Goal: Transaction & Acquisition: Purchase product/service

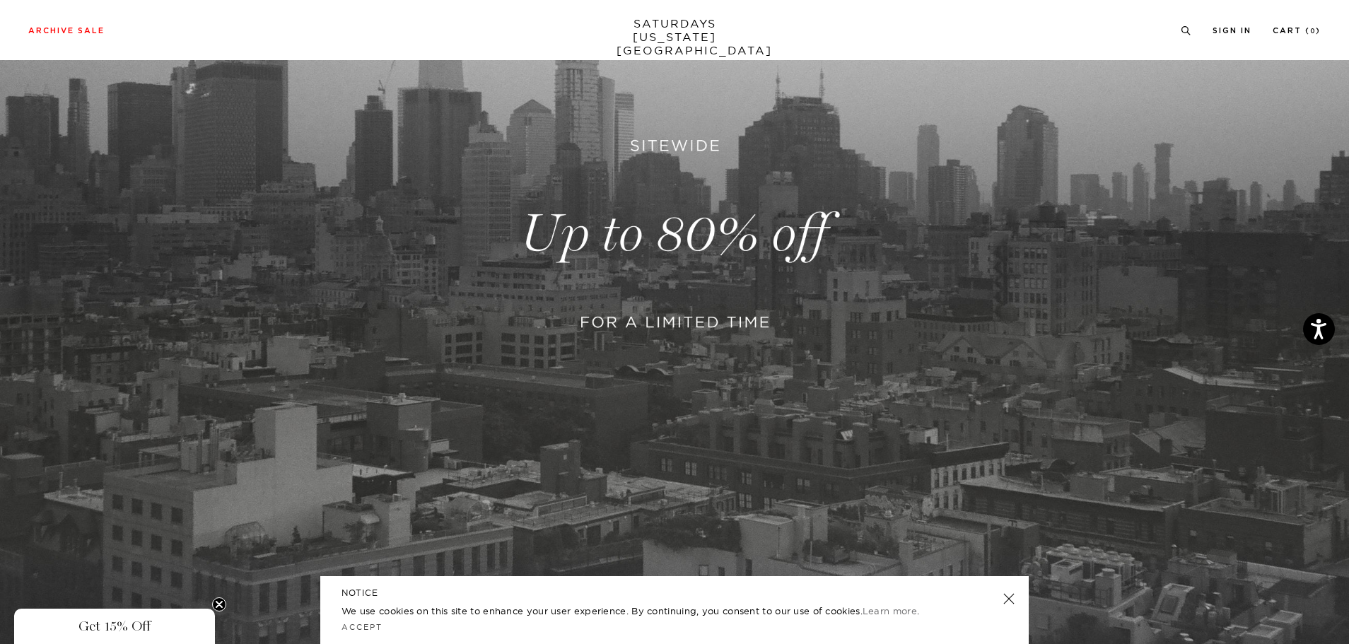
scroll to position [283, 0]
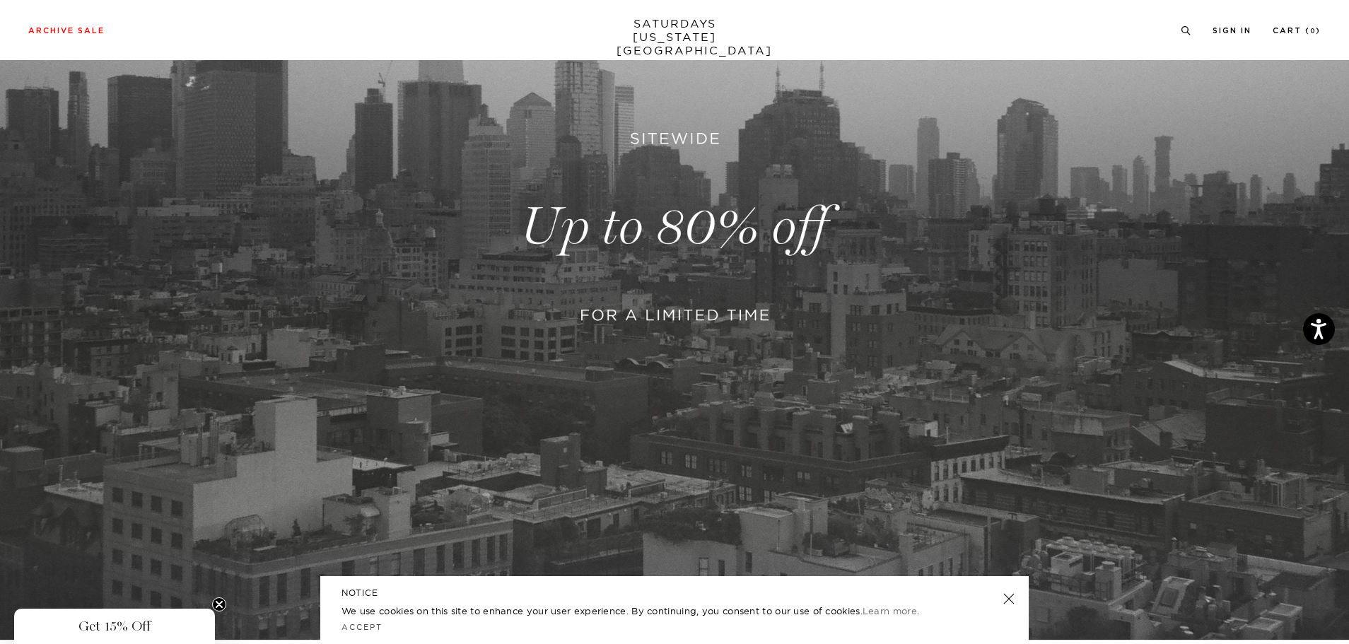
click at [1012, 602] on link at bounding box center [1009, 599] width 20 height 20
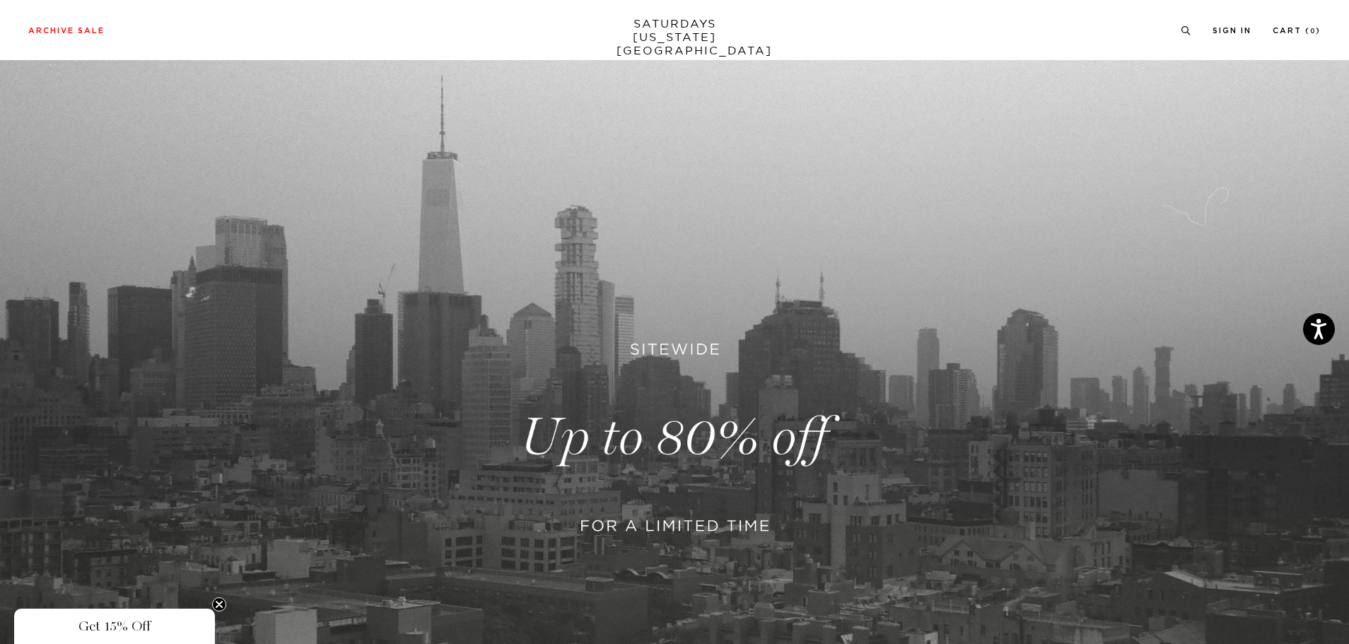
scroll to position [0, 0]
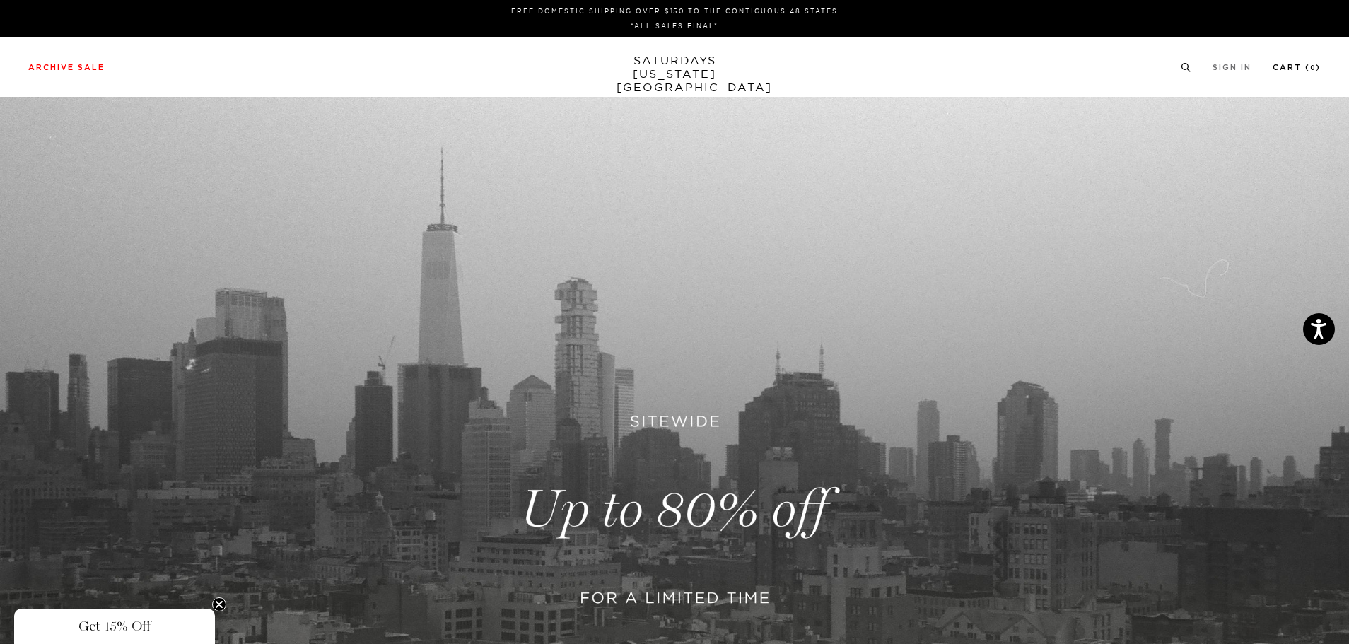
click at [1309, 71] on link "Cart ( 0 )" at bounding box center [1297, 68] width 48 height 8
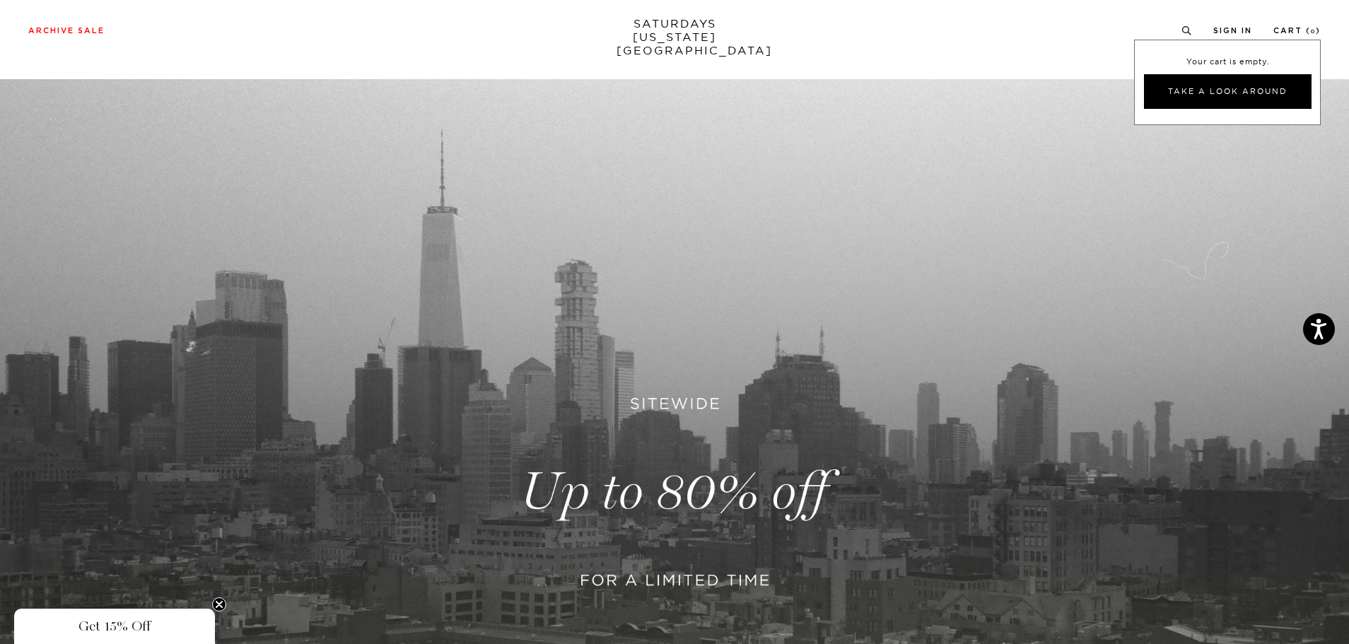
scroll to position [71, 0]
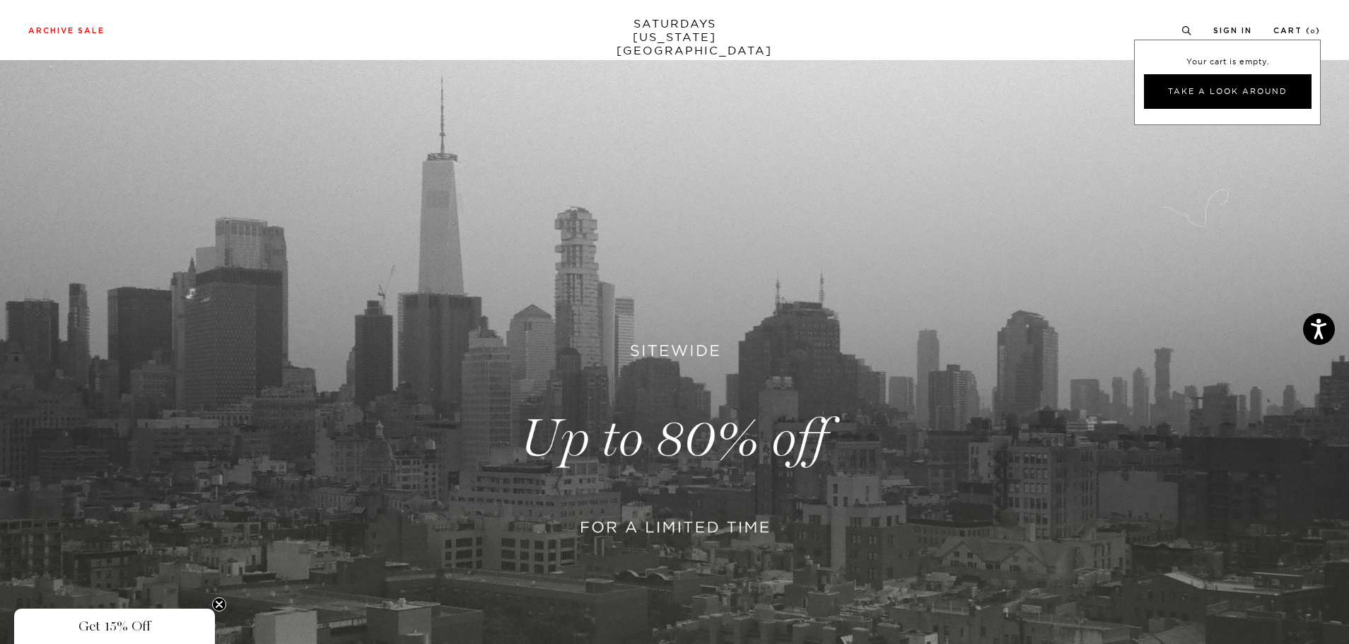
click at [674, 519] on link at bounding box center [674, 439] width 1349 height 826
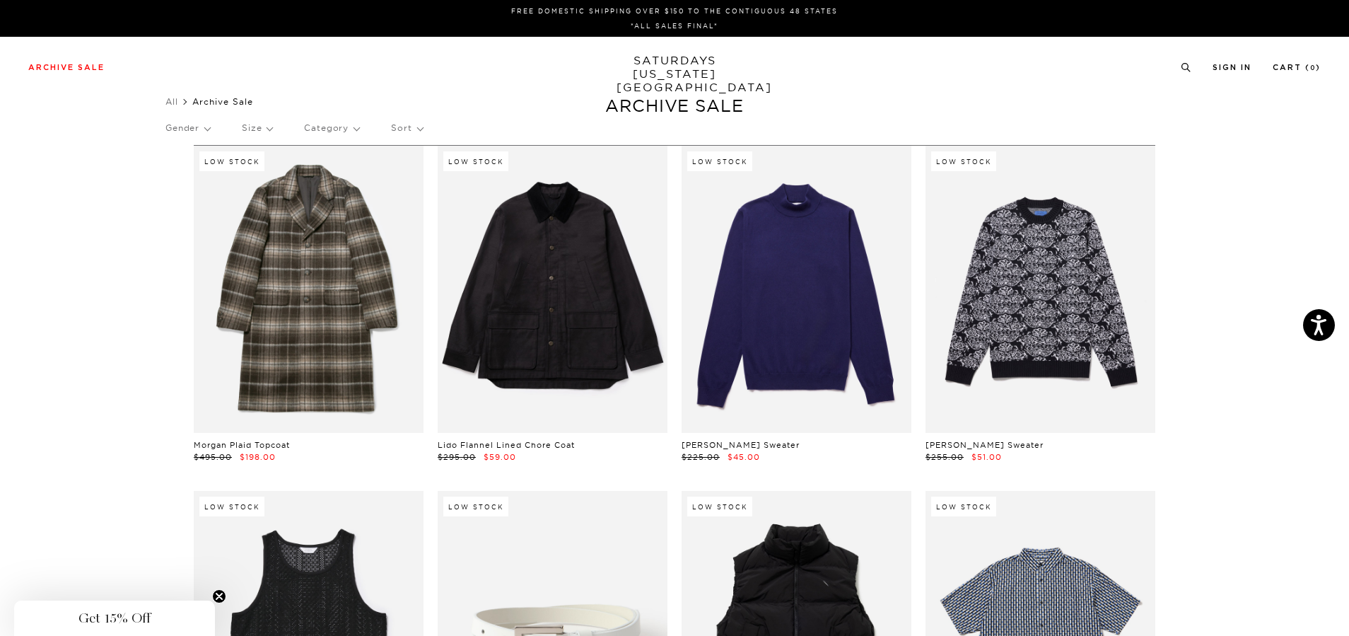
click at [203, 130] on p "Gender" at bounding box center [187, 128] width 45 height 33
click at [187, 174] on p "Mens" at bounding box center [207, 177] width 85 height 18
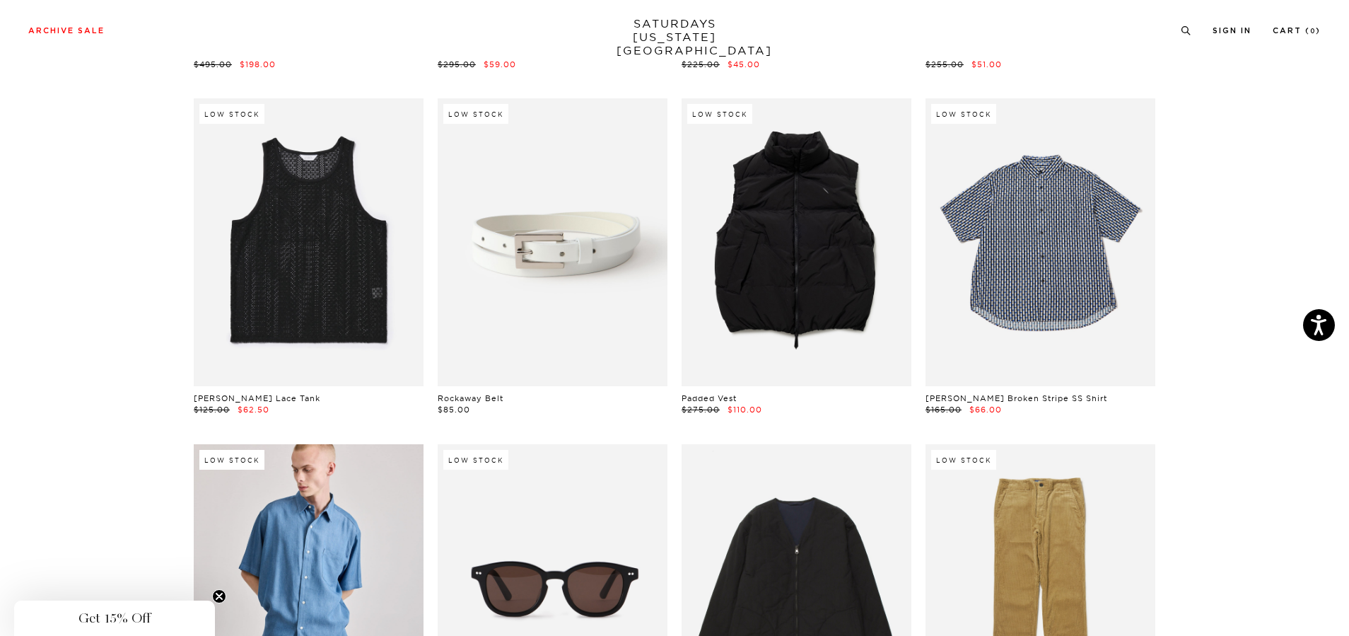
scroll to position [495, 0]
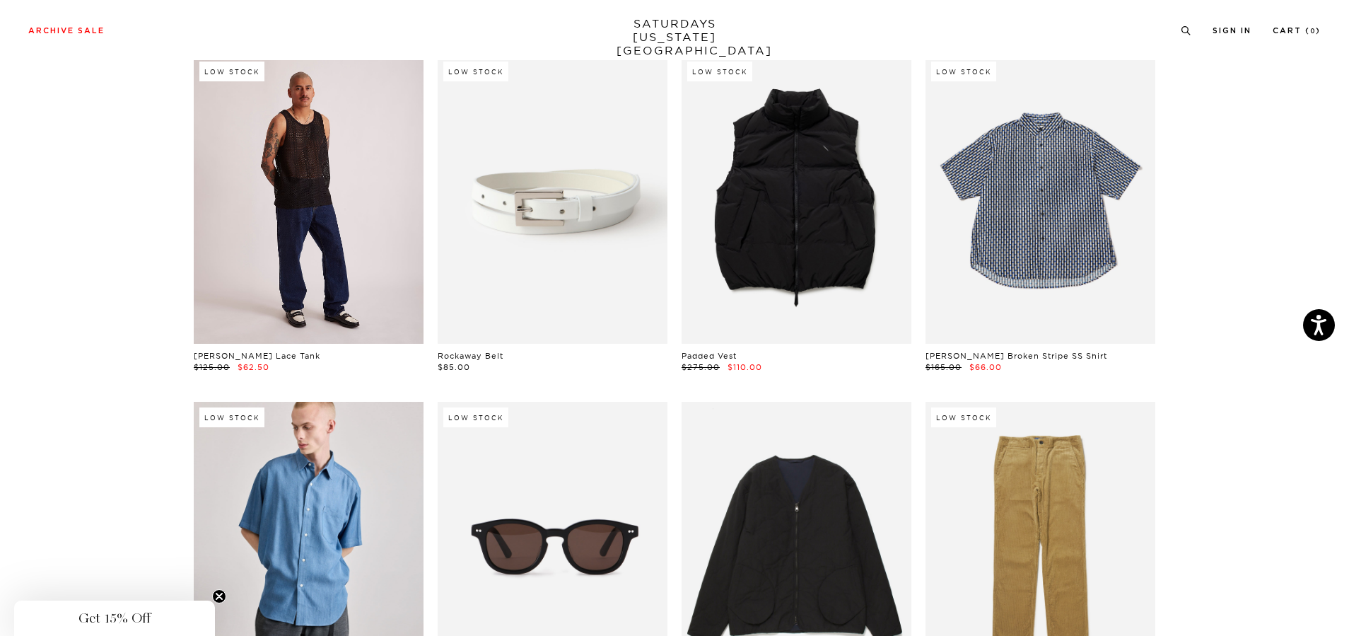
click at [317, 278] on link at bounding box center [309, 199] width 230 height 287
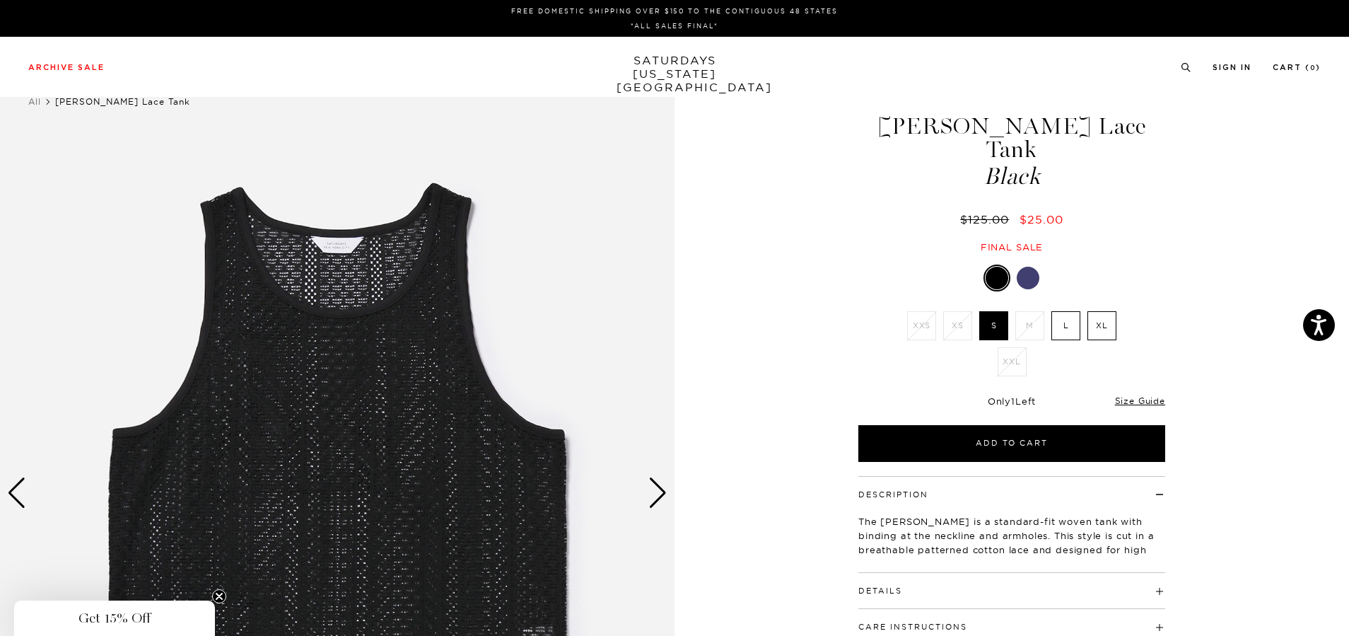
click at [1106, 311] on label "XL" at bounding box center [1101, 325] width 29 height 29
click at [0, 0] on input "XL" at bounding box center [0, 0] width 0 height 0
click at [1034, 267] on div at bounding box center [1028, 278] width 23 height 23
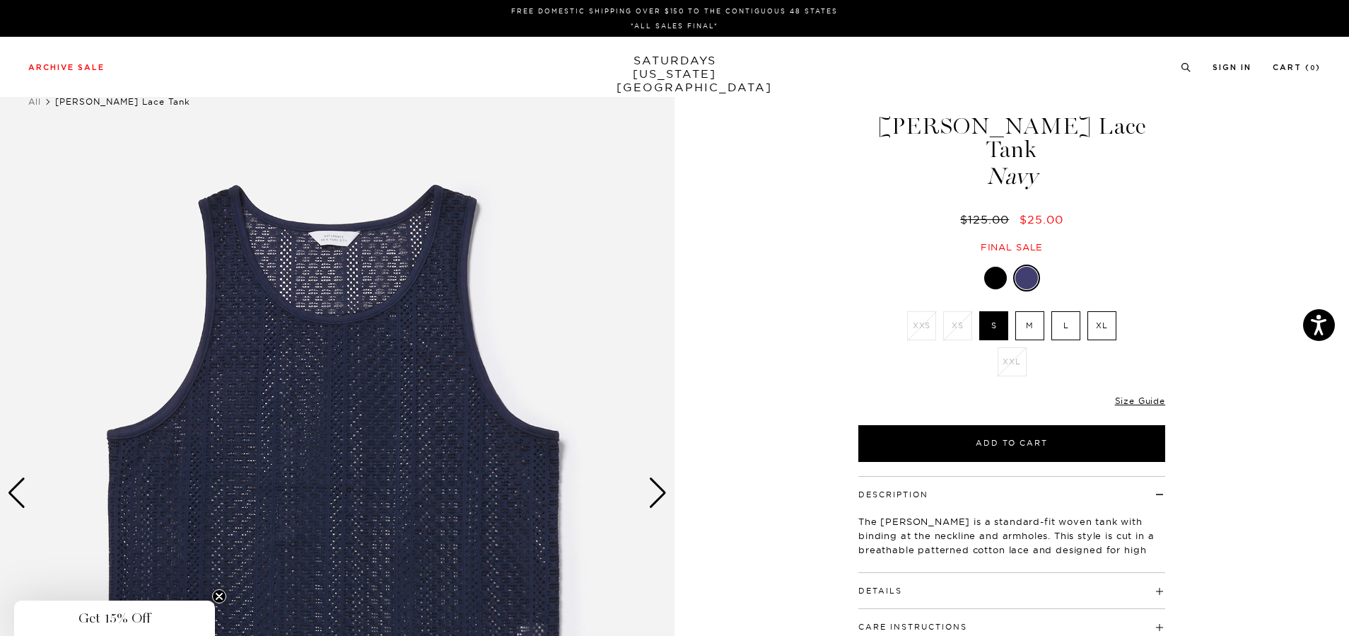
click at [998, 267] on div at bounding box center [995, 278] width 23 height 23
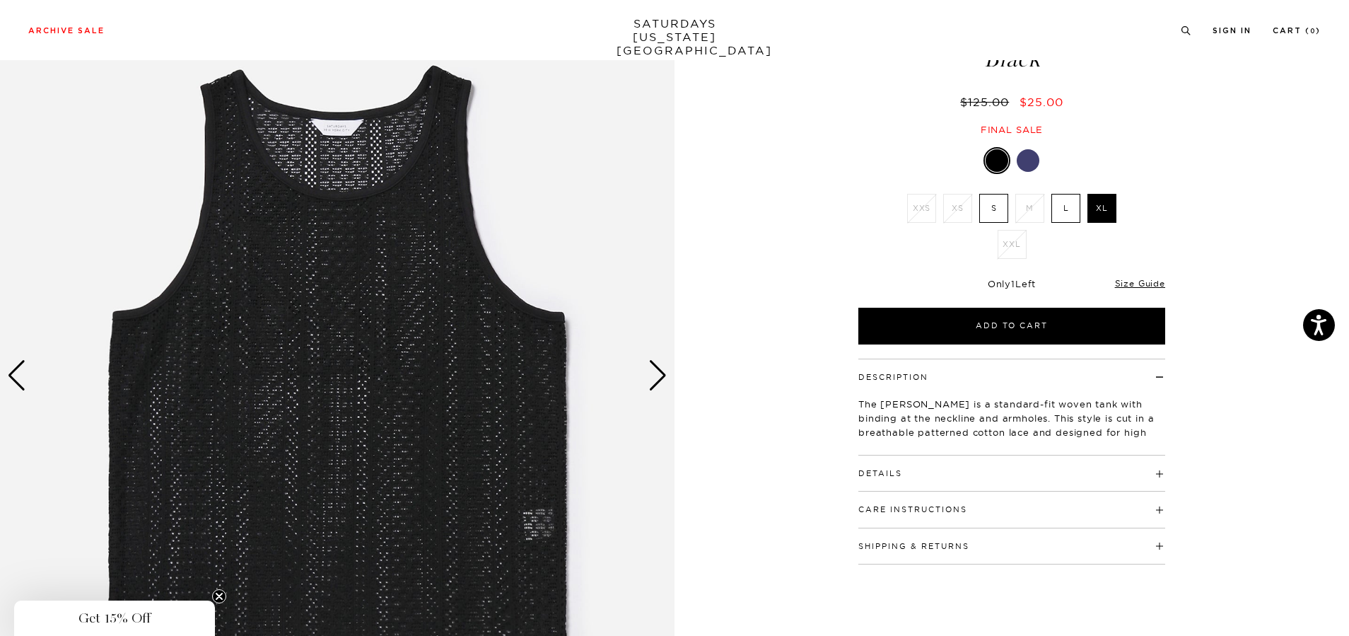
scroll to position [141, 0]
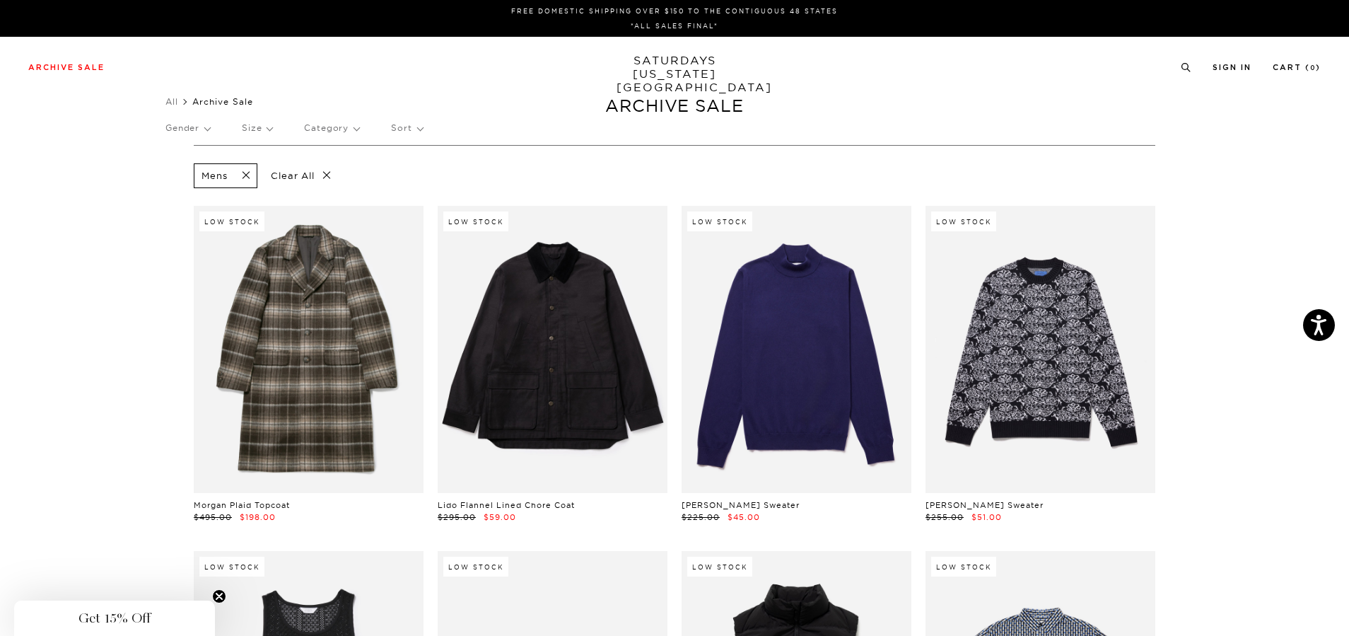
click at [343, 123] on p "Category" at bounding box center [331, 128] width 55 height 33
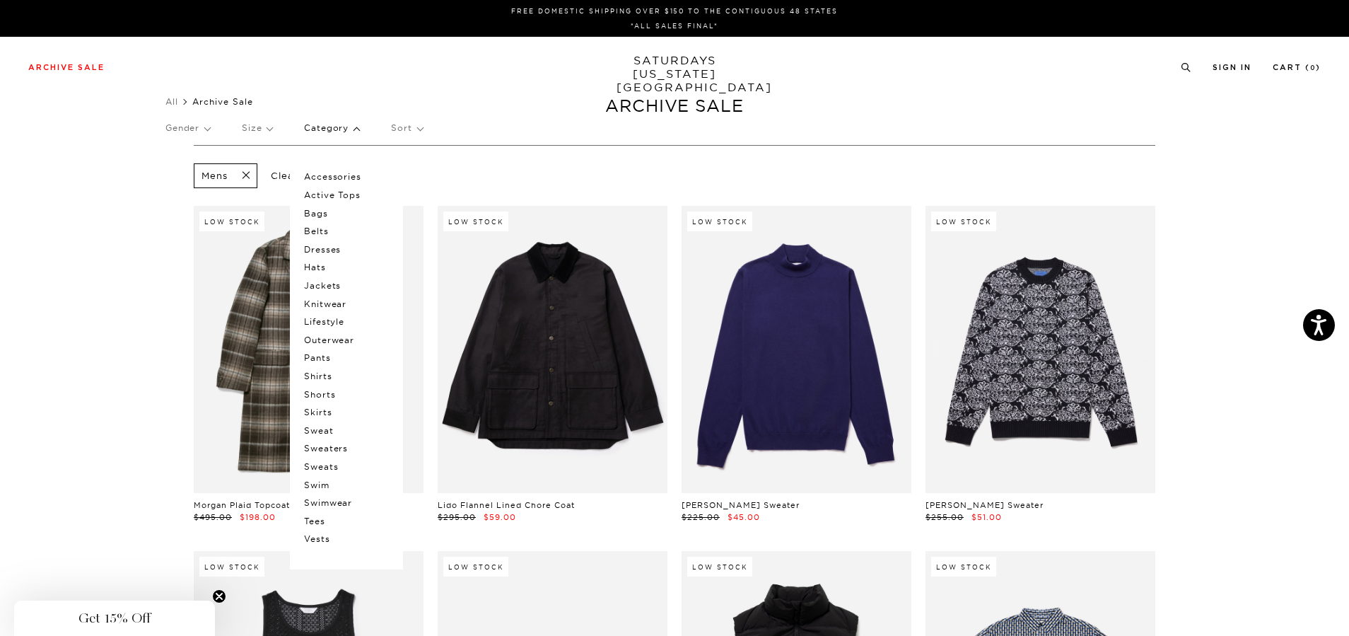
drag, startPoint x: 334, startPoint y: 450, endPoint x: 358, endPoint y: 448, distance: 24.8
click at [337, 450] on p "Sweaters" at bounding box center [346, 448] width 85 height 18
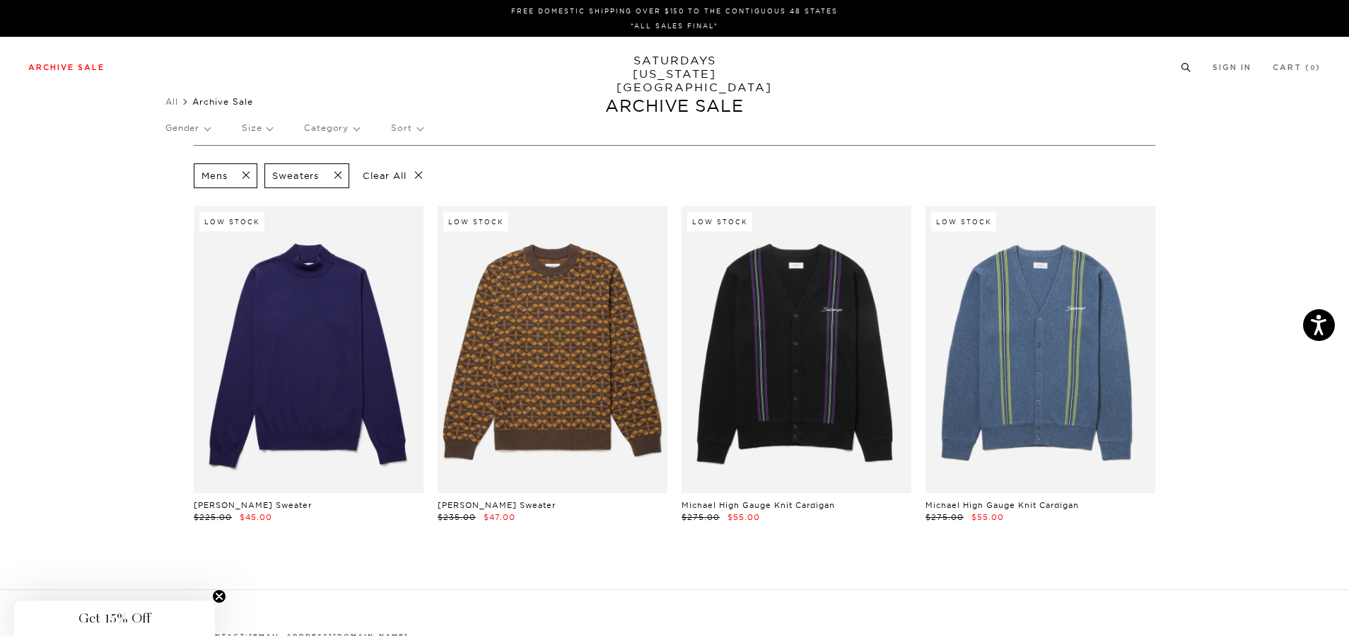
click at [1185, 69] on circle at bounding box center [1185, 67] width 6 height 6
click at [889, 135] on div at bounding box center [674, 116] width 1292 height 39
click at [262, 119] on input "search" at bounding box center [674, 116] width 1292 height 23
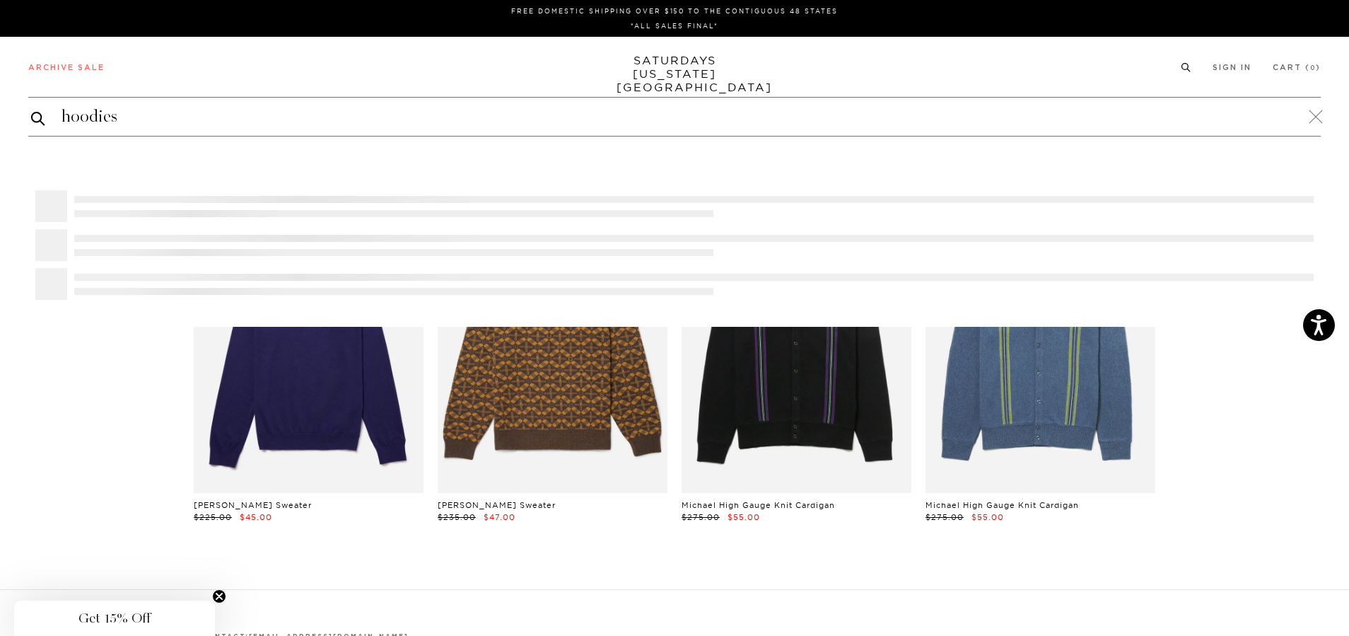
type input "hoodies"
click at [31, 110] on button "submit" at bounding box center [38, 118] width 14 height 17
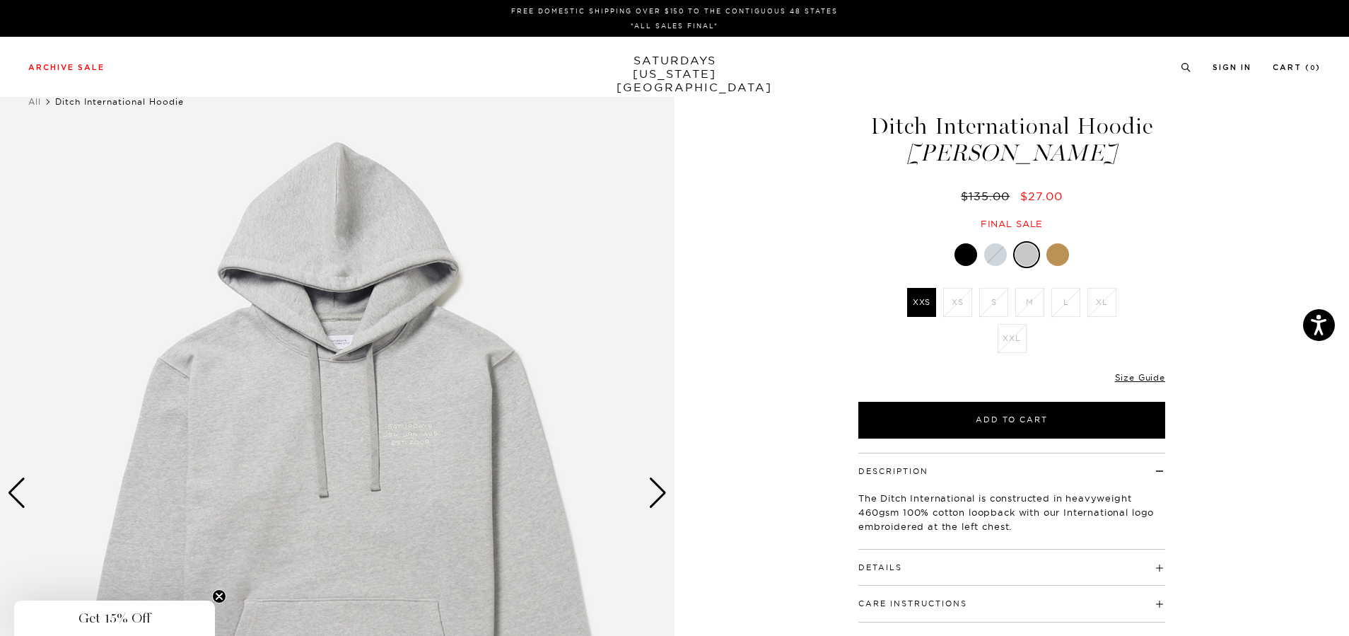
click at [970, 258] on div at bounding box center [965, 254] width 23 height 23
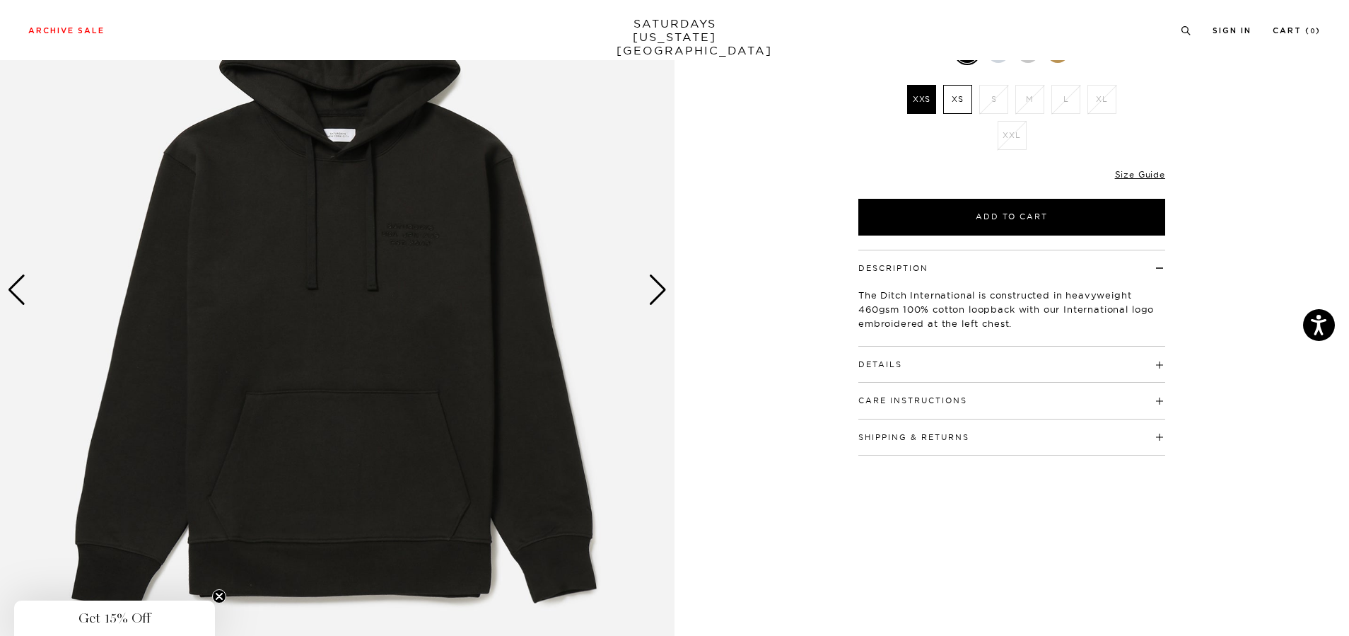
scroll to position [212, 0]
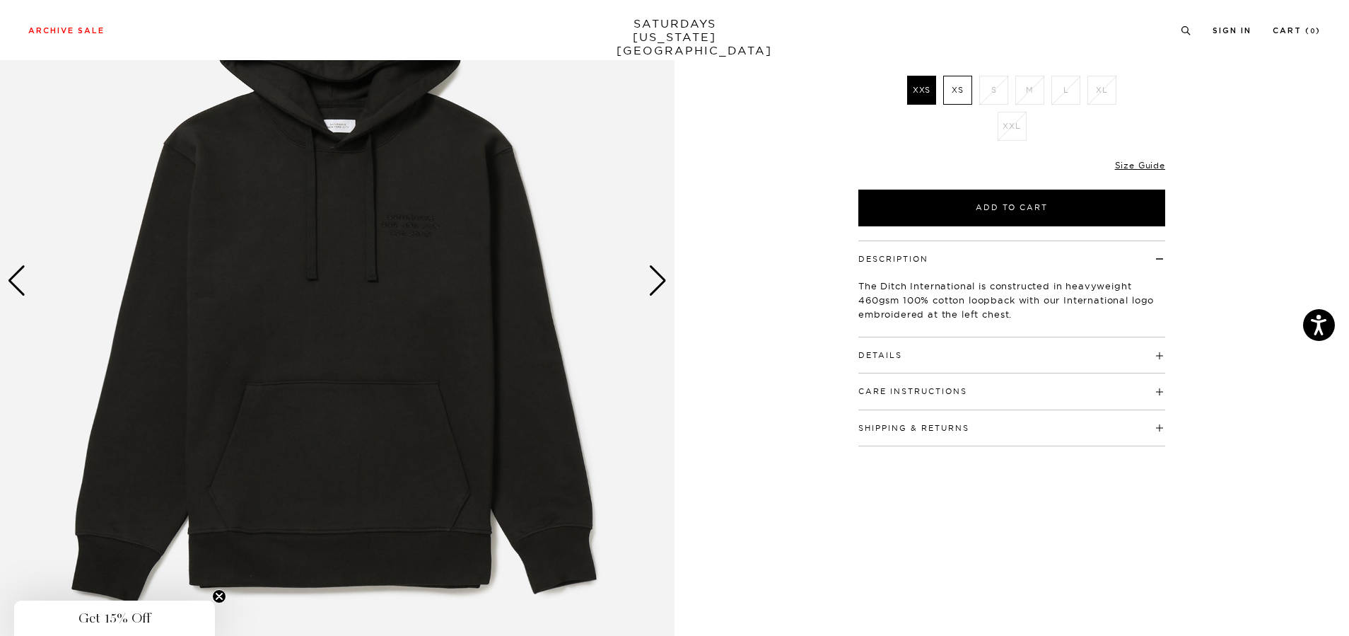
click at [879, 356] on button "Details" at bounding box center [880, 355] width 44 height 8
